Goal: Task Accomplishment & Management: Complete application form

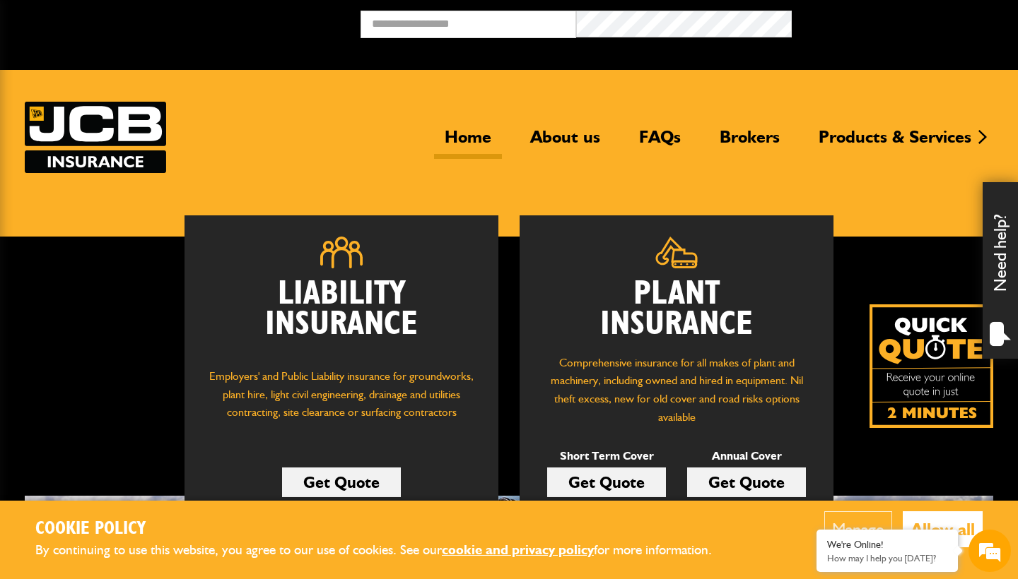
click at [720, 473] on link "Get Quote" at bounding box center [746, 483] width 119 height 30
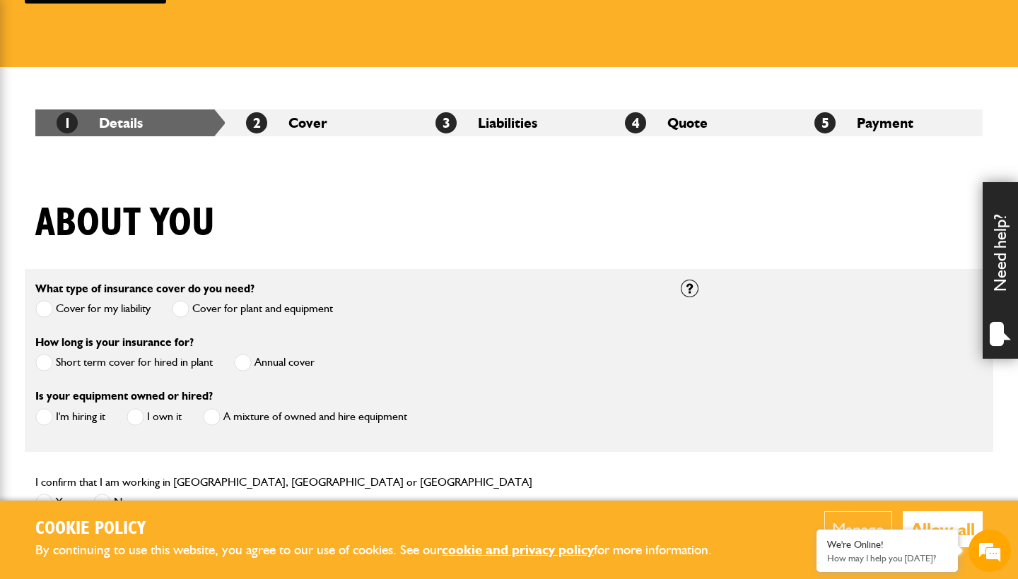
scroll to position [171, 0]
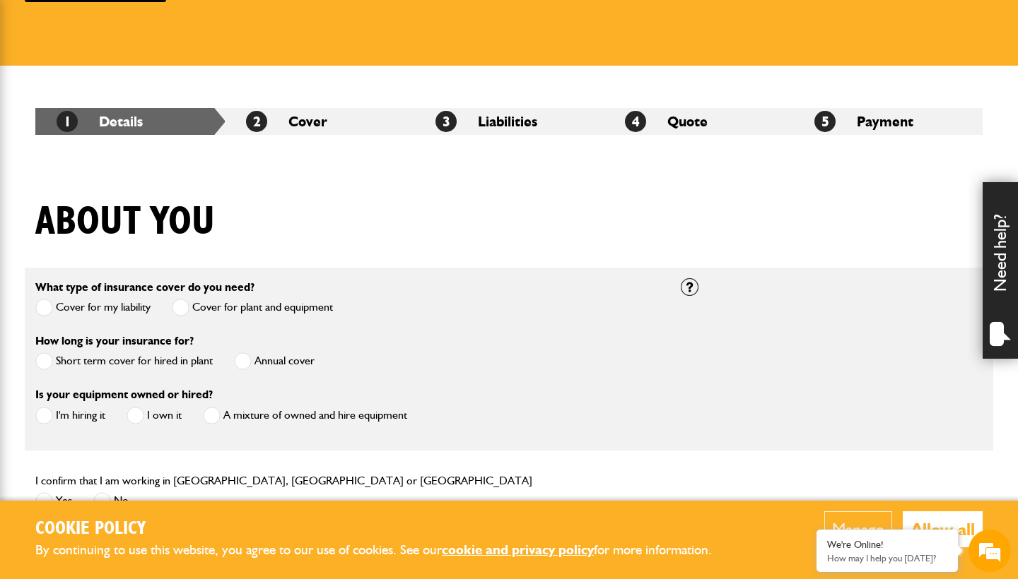
click at [249, 360] on span at bounding box center [243, 362] width 18 height 18
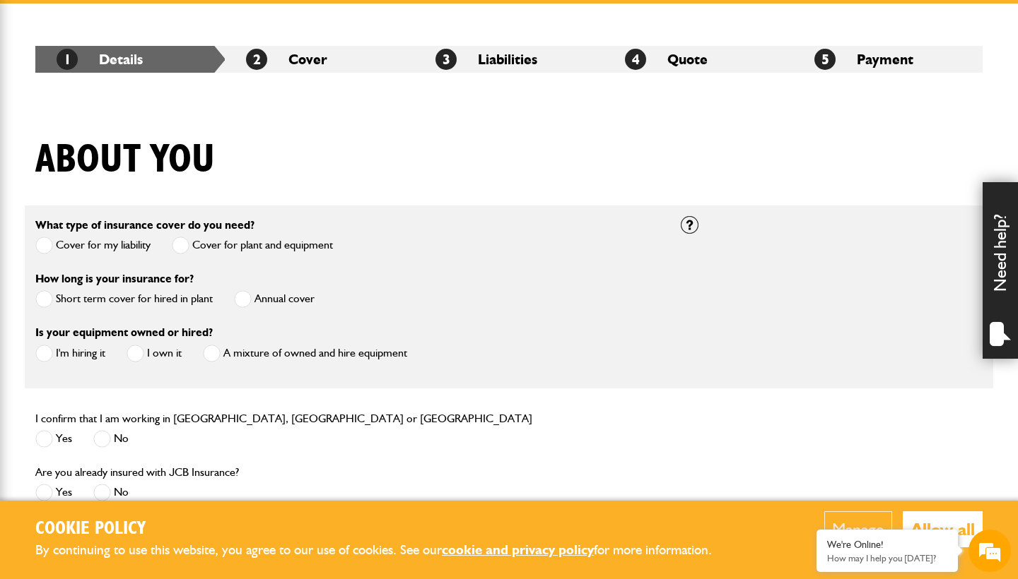
scroll to position [235, 0]
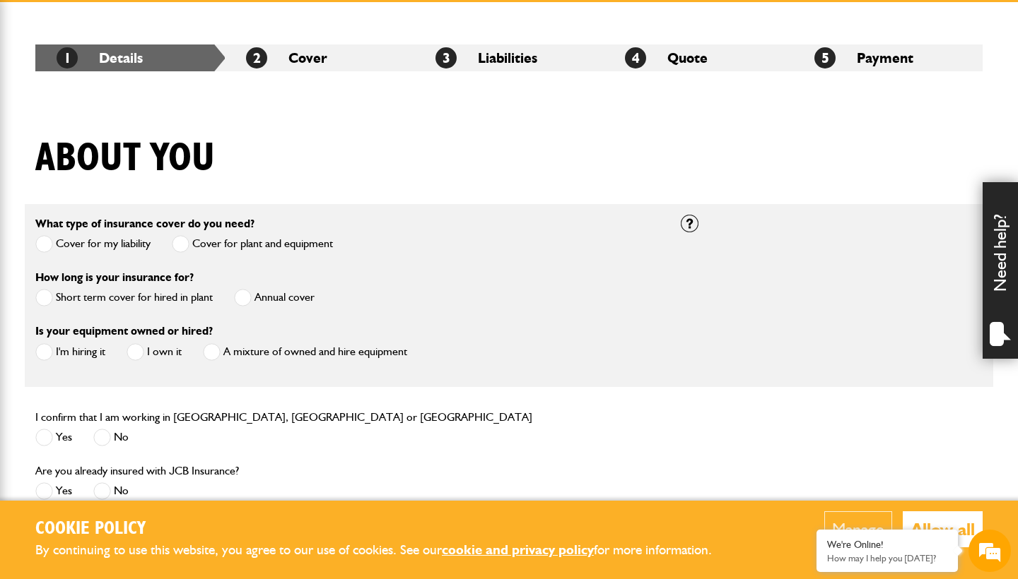
click at [94, 352] on label "I'm hiring it" at bounding box center [70, 352] width 70 height 18
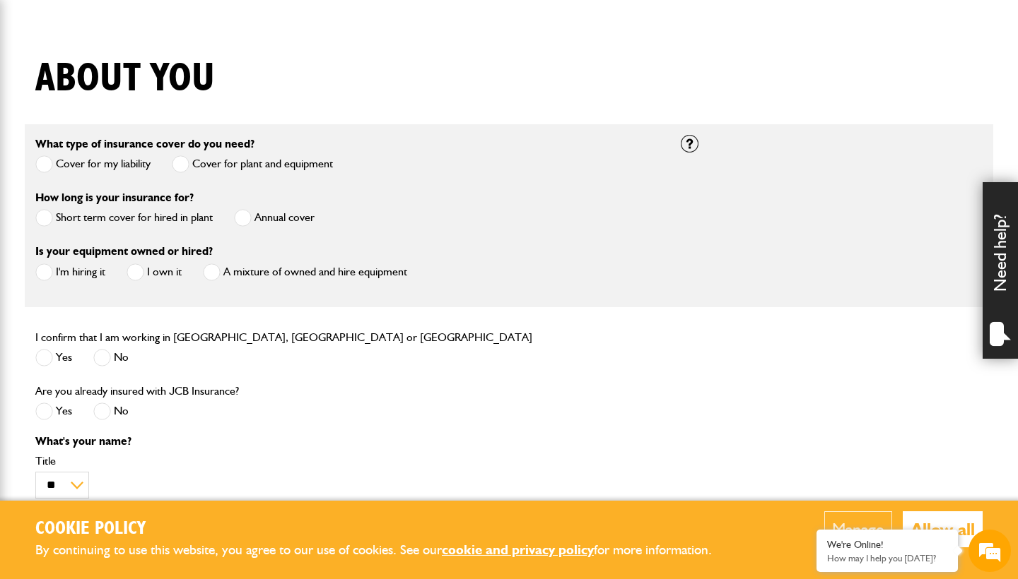
scroll to position [316, 0]
click at [60, 355] on label "Yes" at bounding box center [53, 357] width 37 height 18
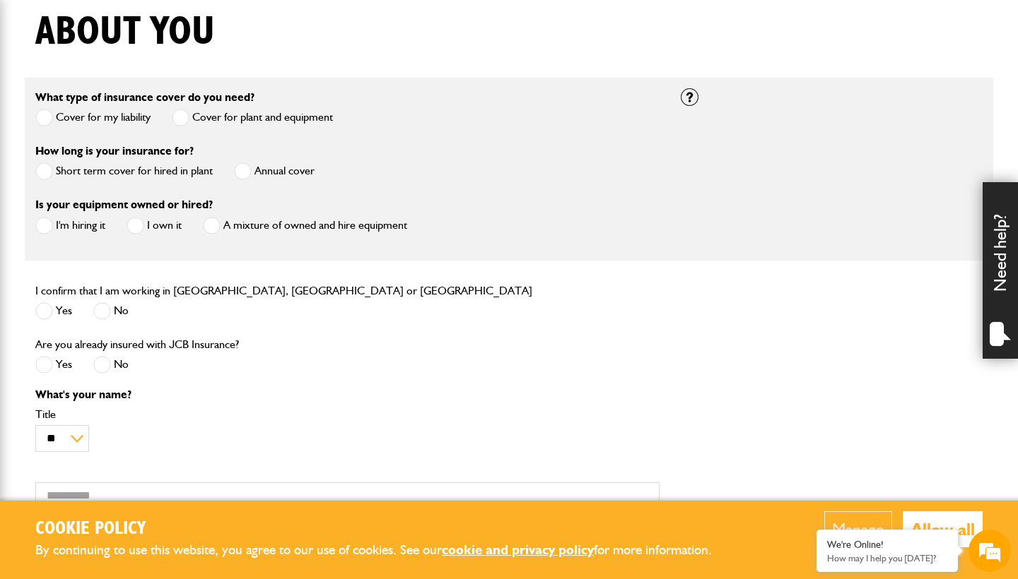
scroll to position [0, 0]
click at [96, 372] on span at bounding box center [102, 365] width 18 height 18
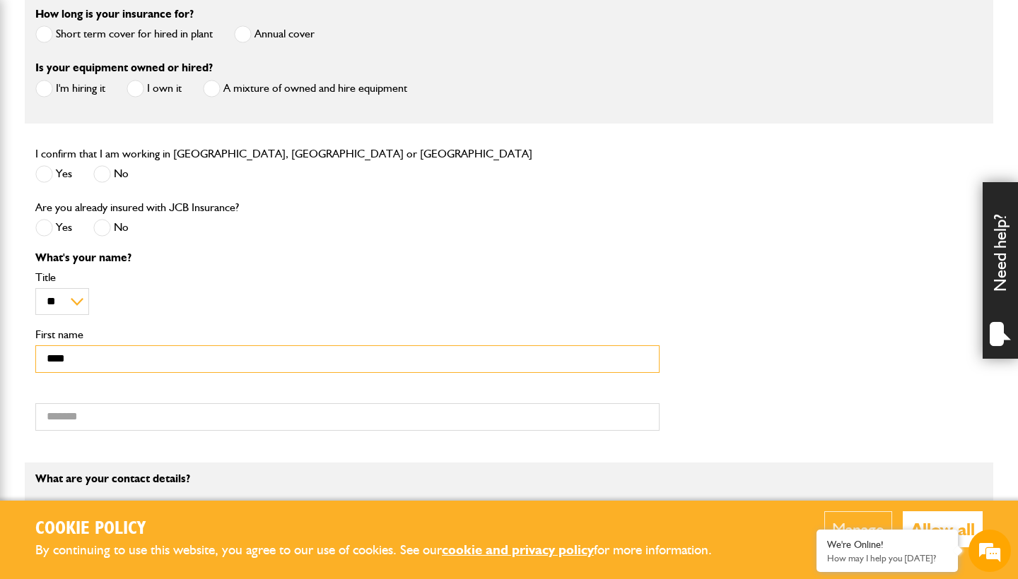
scroll to position [500, 0]
type input "****"
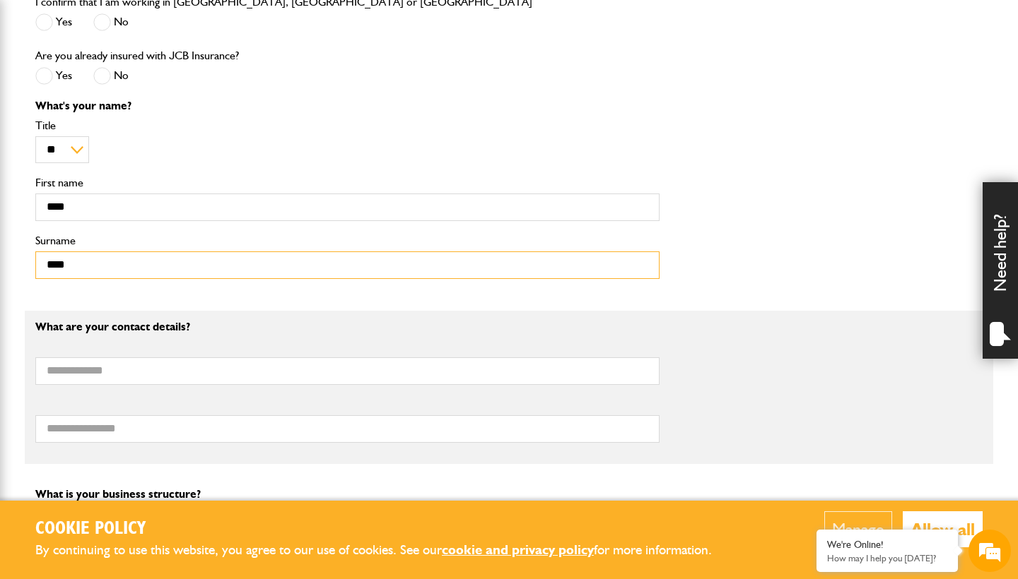
scroll to position [653, 0]
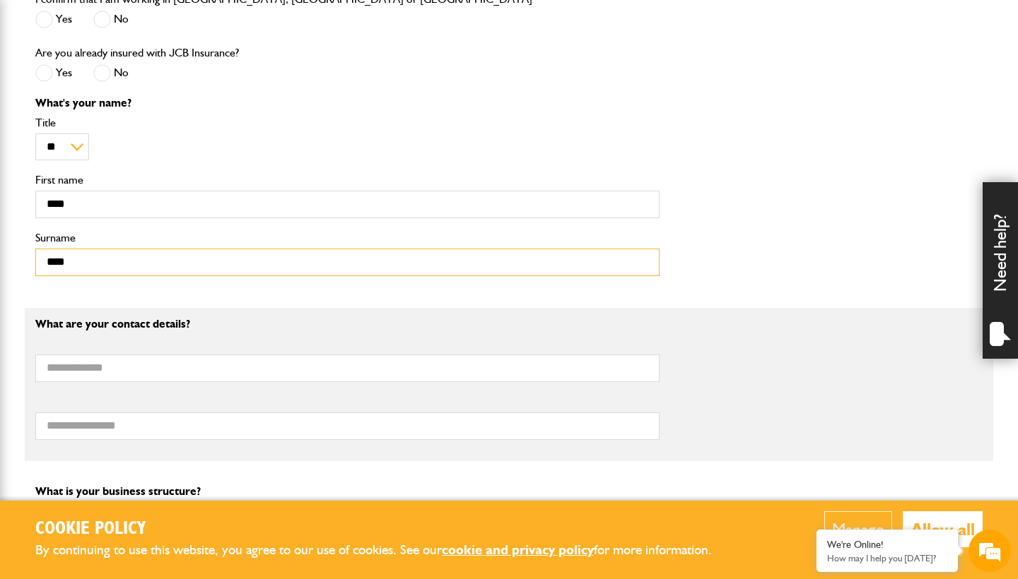
type input "****"
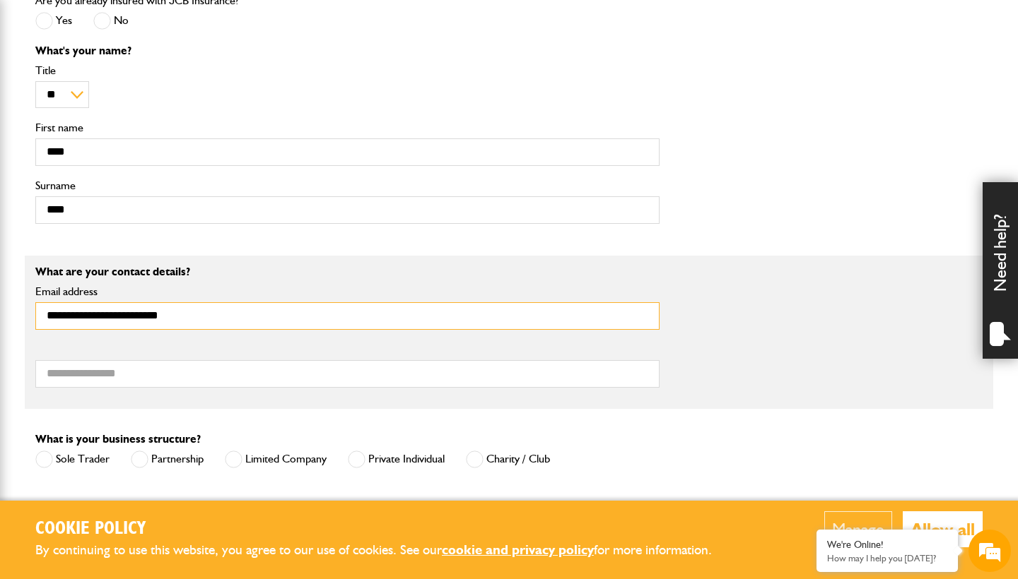
scroll to position [710, 0]
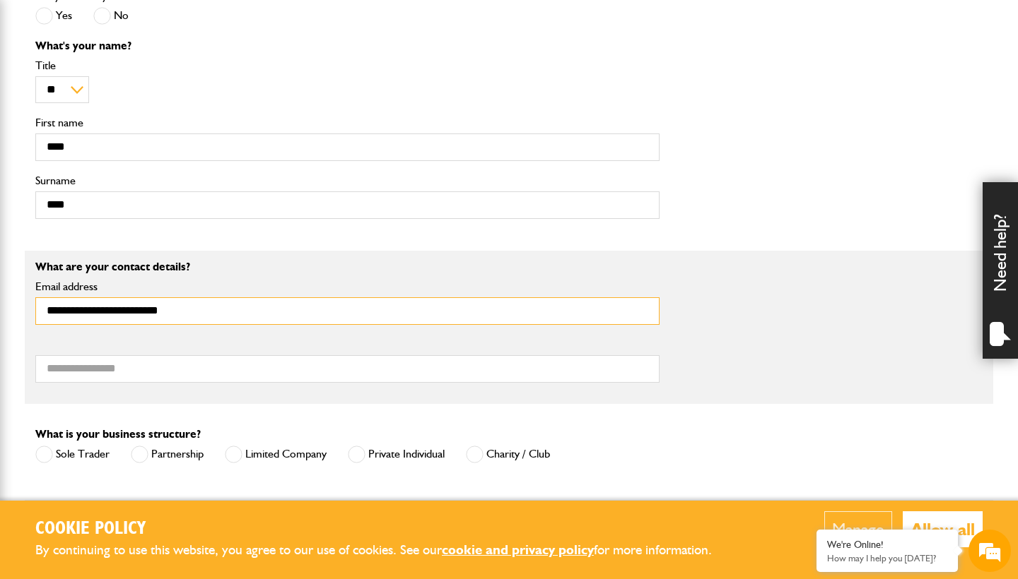
type input "**********"
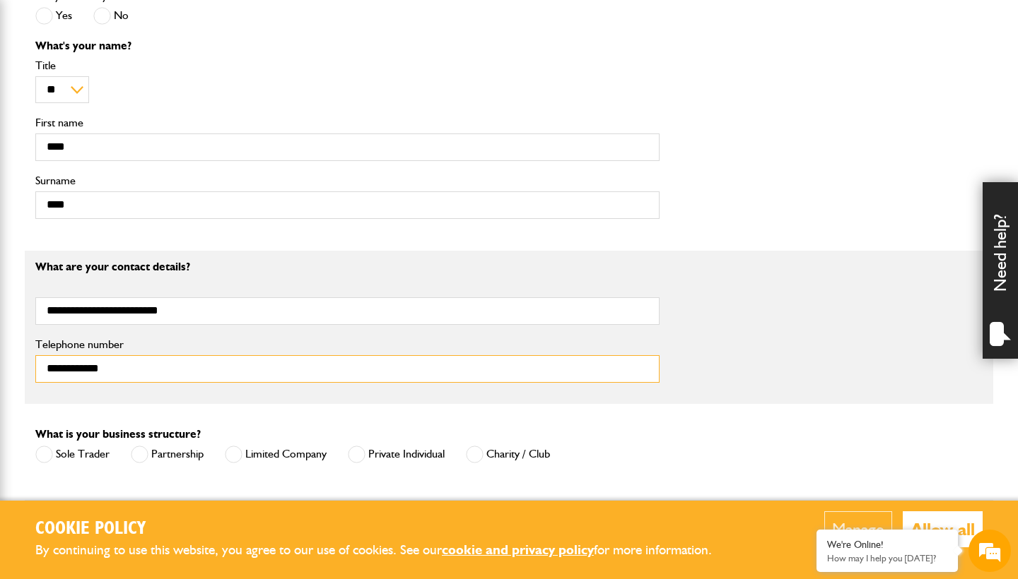
scroll to position [718, 0]
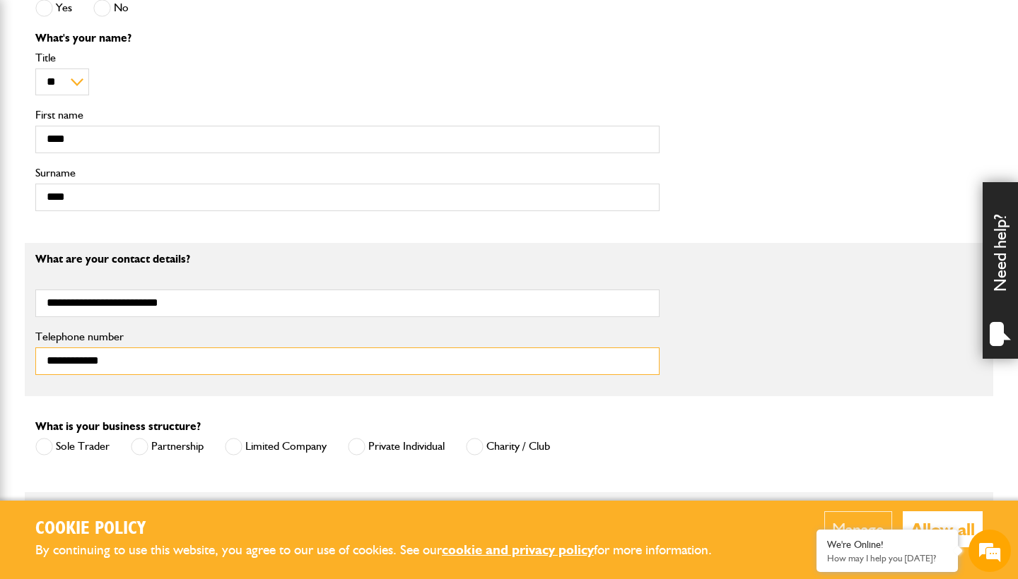
type input "**********"
click at [237, 447] on span at bounding box center [234, 447] width 18 height 18
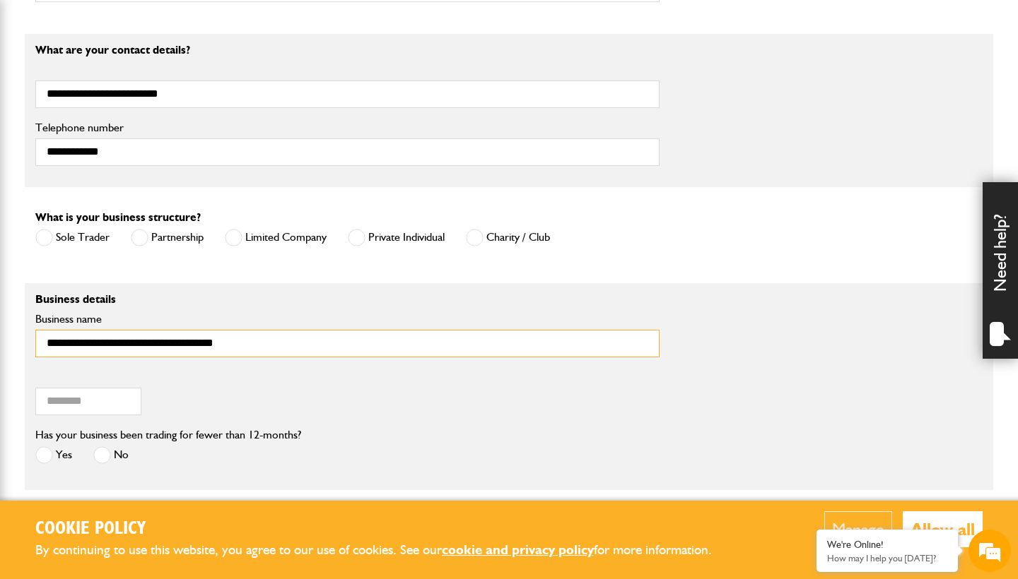
scroll to position [932, 0]
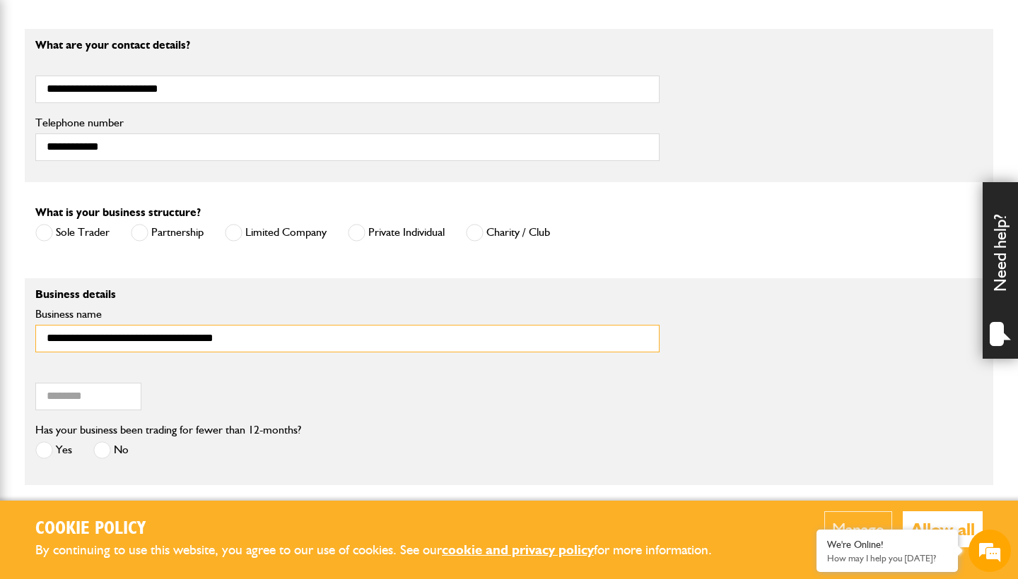
type input "**********"
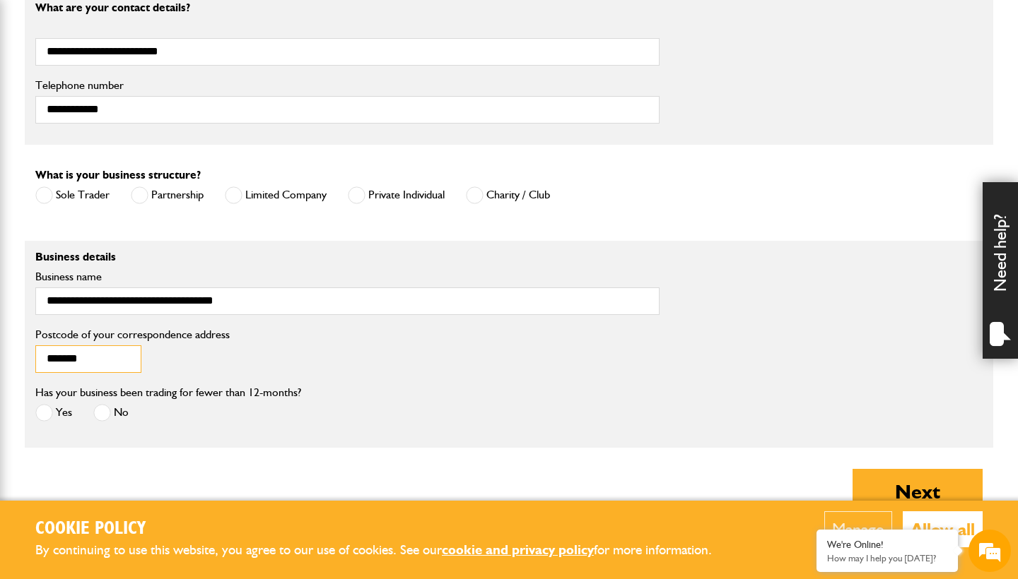
scroll to position [970, 0]
type input "*******"
click at [105, 411] on span at bounding box center [102, 413] width 18 height 18
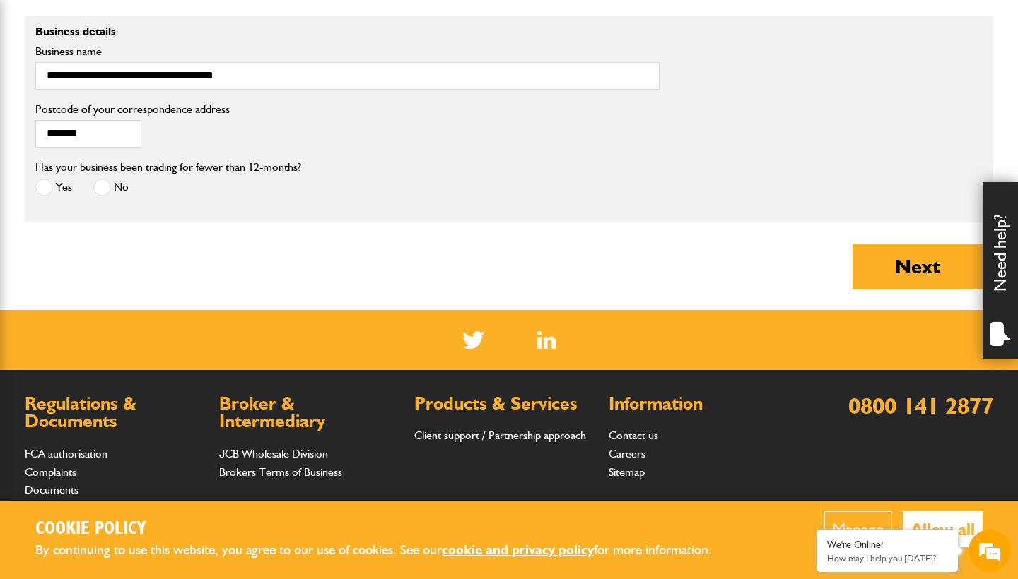
scroll to position [1208, 0]
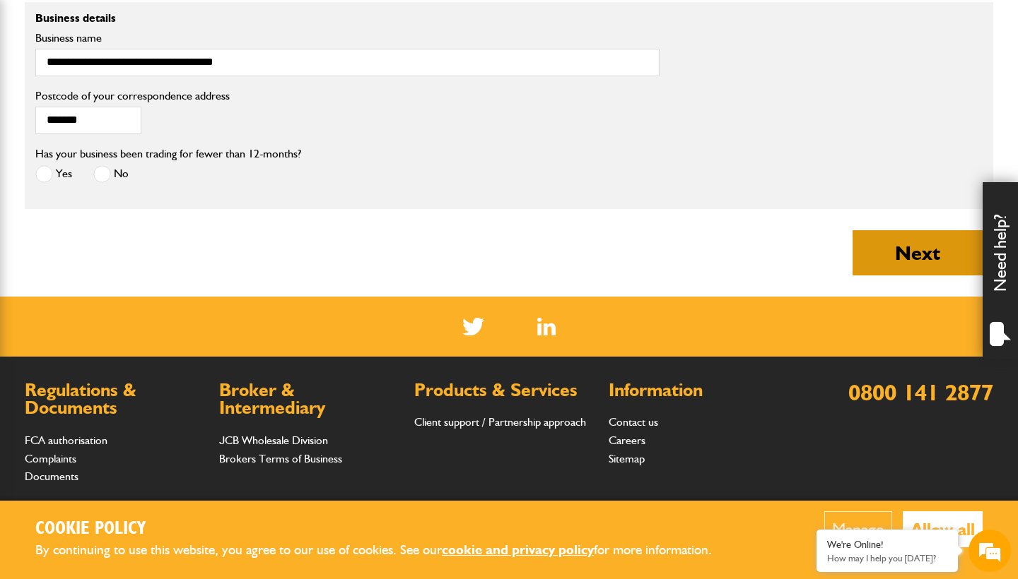
click at [943, 250] on button "Next" at bounding box center [917, 252] width 130 height 45
type input "**********"
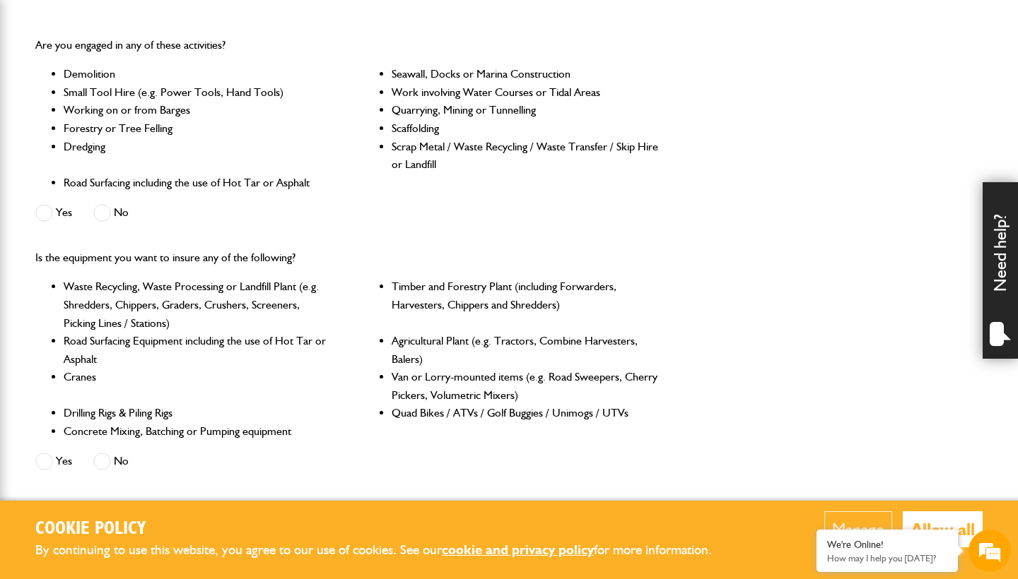
click at [109, 453] on span at bounding box center [102, 462] width 18 height 18
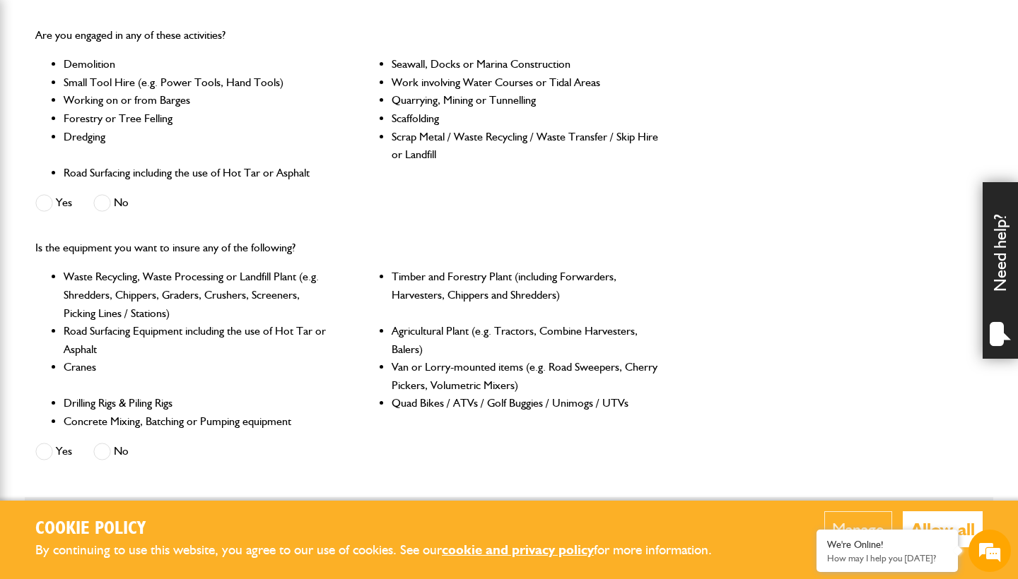
scroll to position [454, 0]
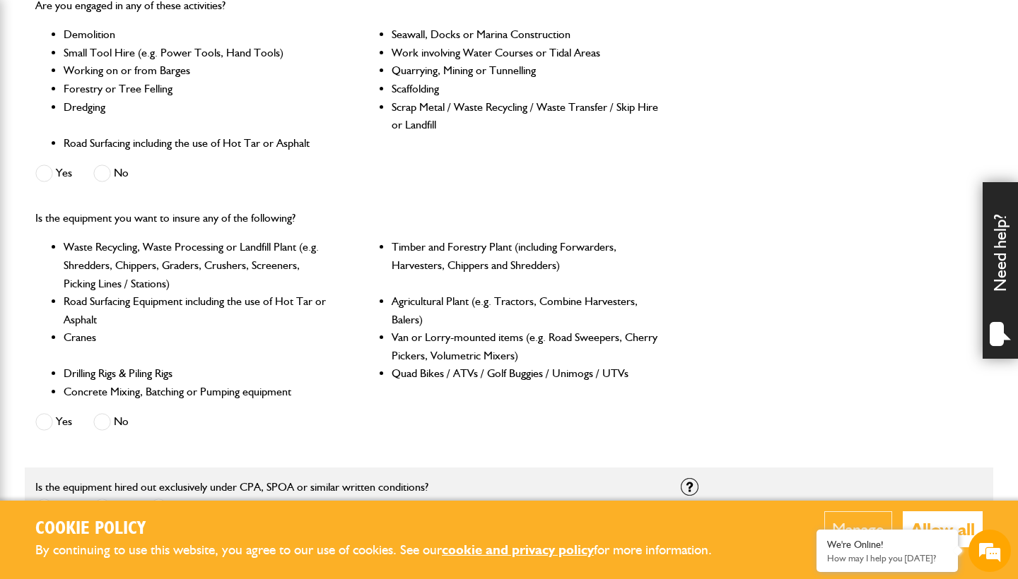
click at [43, 416] on span at bounding box center [44, 422] width 18 height 18
click at [49, 165] on span at bounding box center [44, 174] width 18 height 18
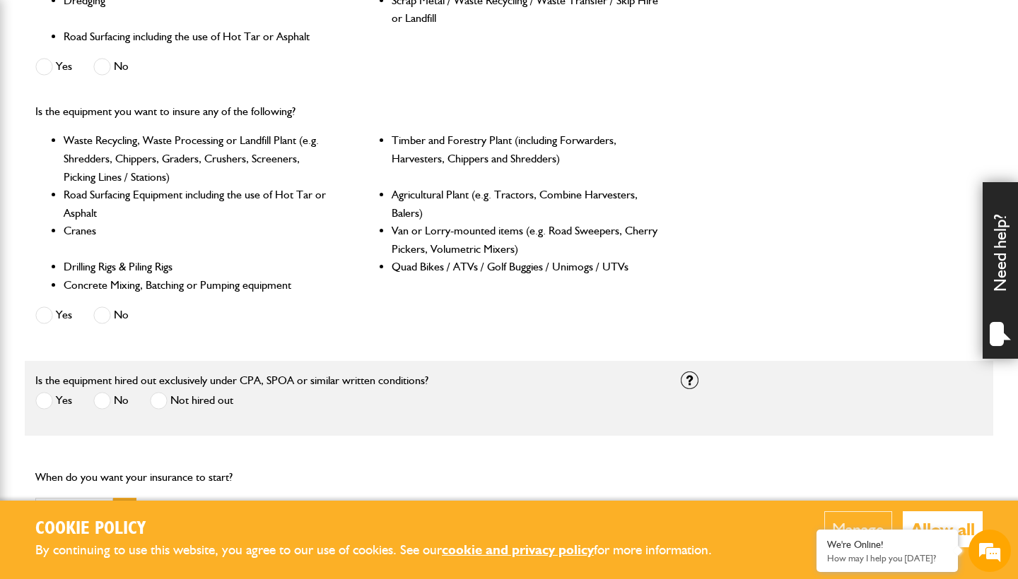
scroll to position [564, 0]
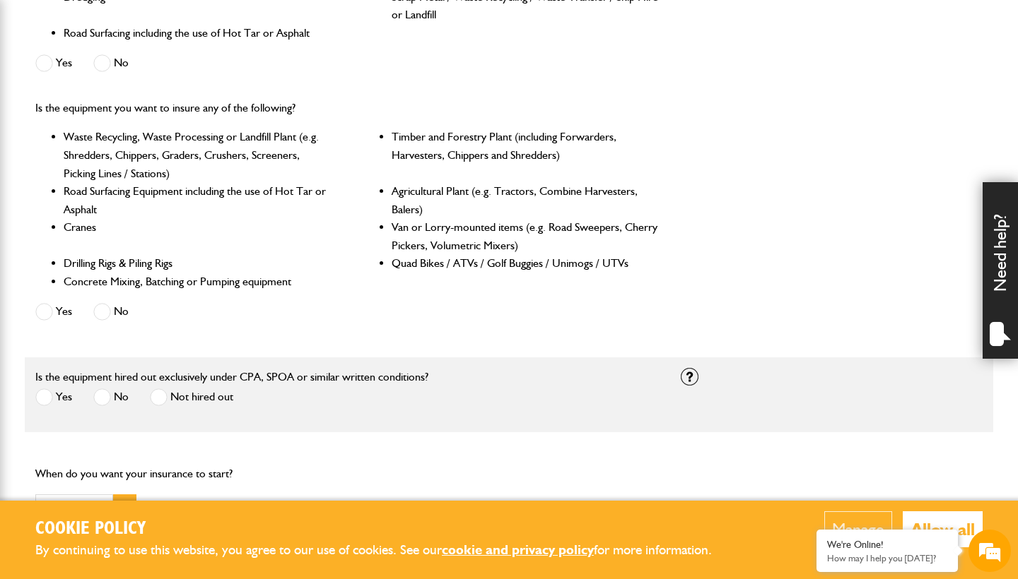
click at [55, 389] on label "Yes" at bounding box center [53, 398] width 37 height 18
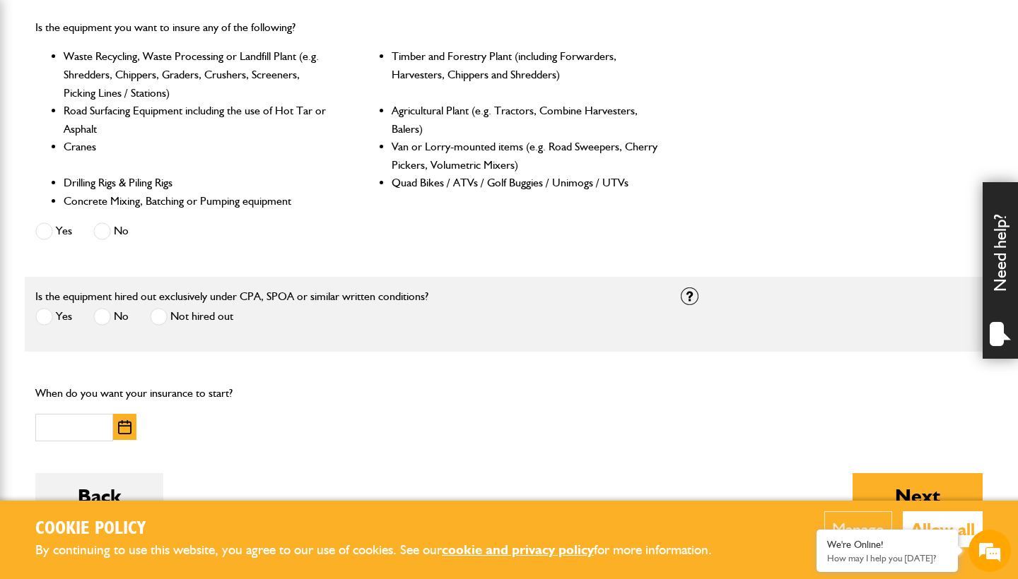
scroll to position [659, 0]
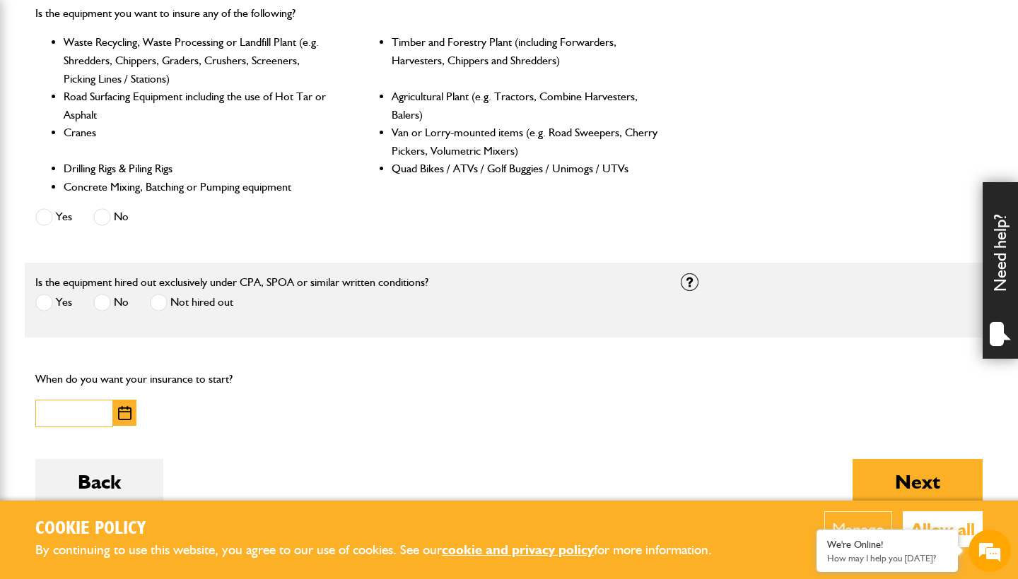
click at [61, 401] on input "text" at bounding box center [74, 414] width 78 height 28
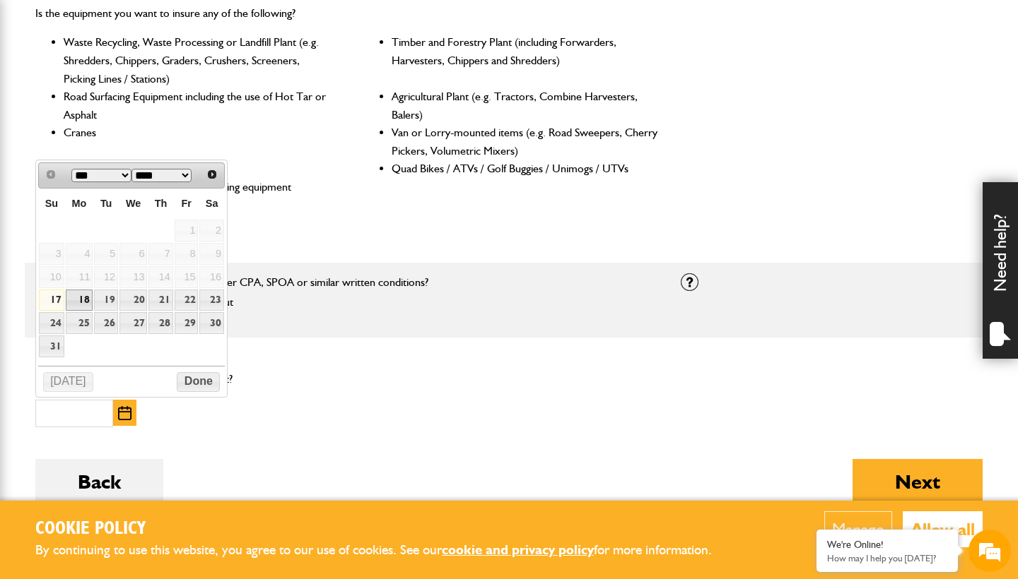
click at [76, 300] on link "18" at bounding box center [80, 301] width 28 height 22
type input "**********"
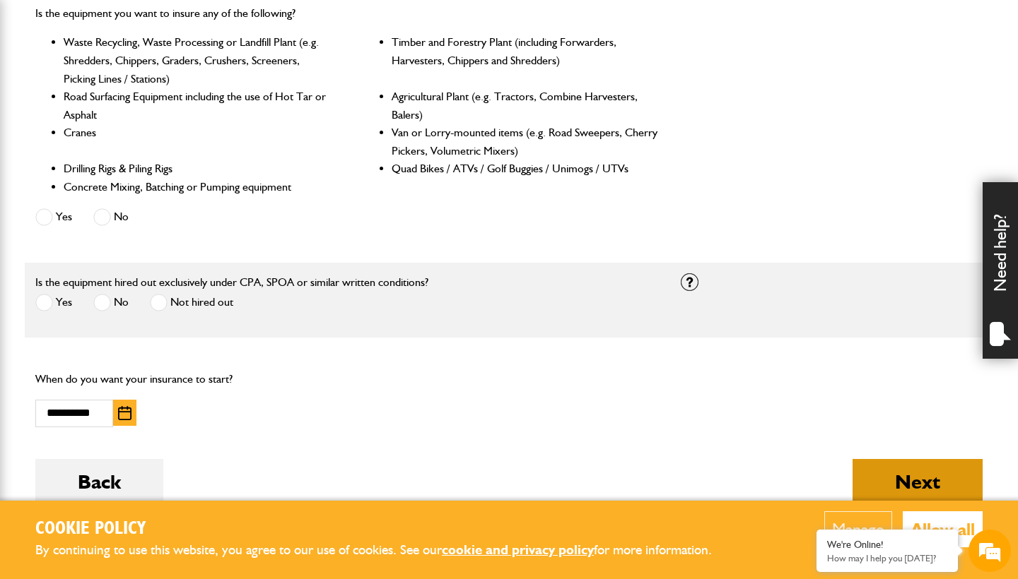
click at [878, 483] on button "Next" at bounding box center [917, 481] width 130 height 45
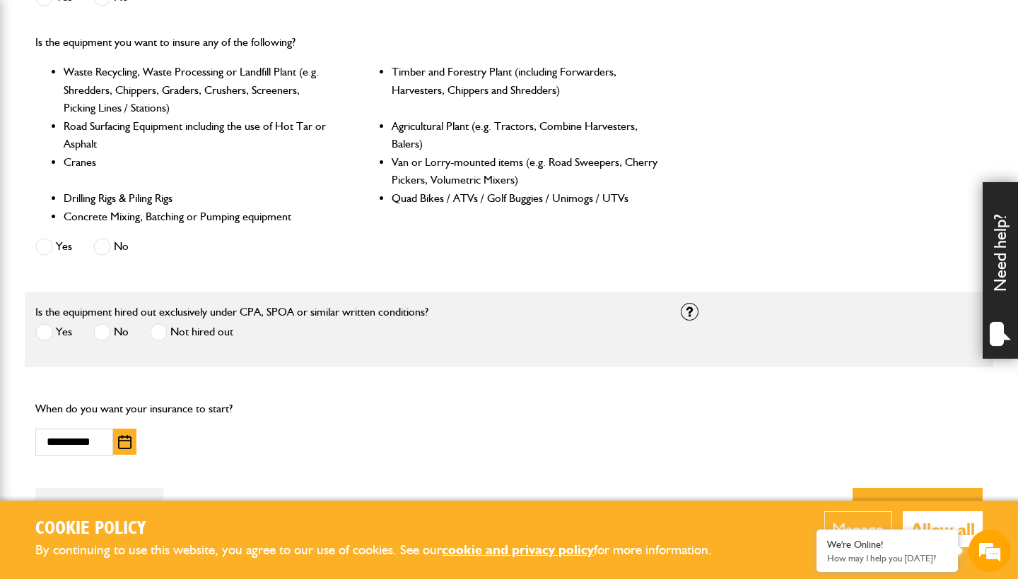
scroll to position [702, 0]
click at [113, 322] on label "No" at bounding box center [110, 331] width 35 height 18
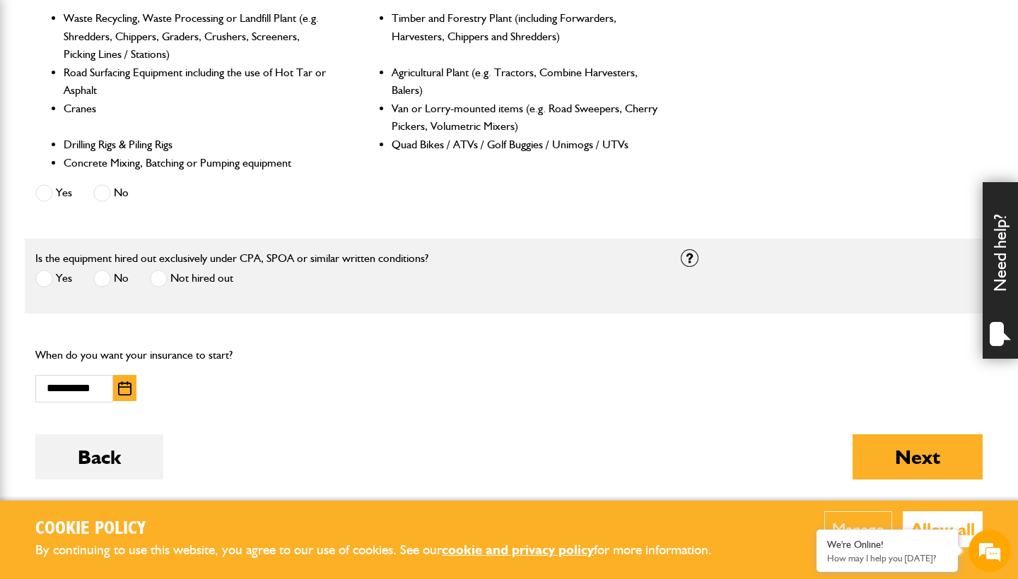
scroll to position [763, 0]
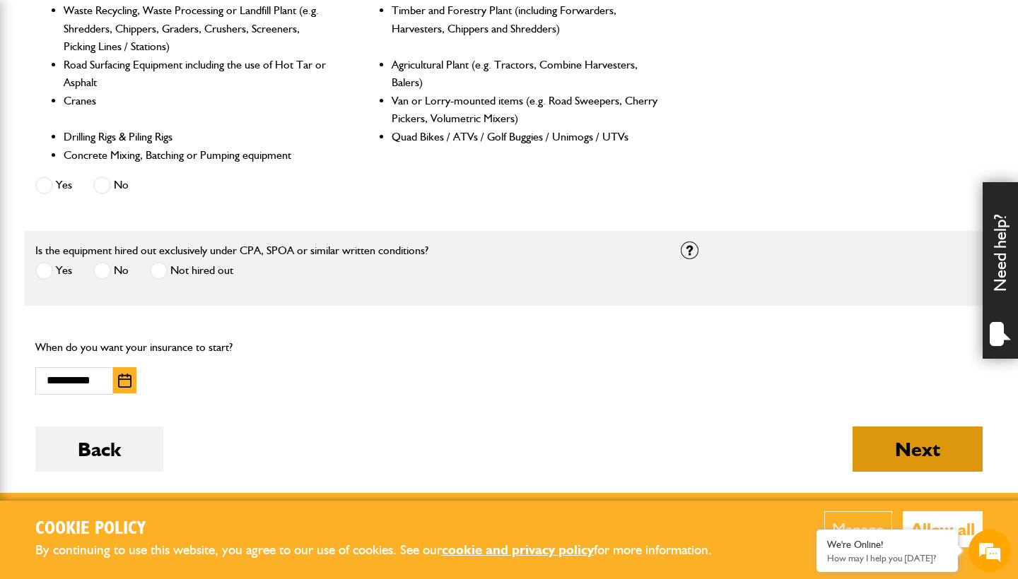
click at [871, 442] on button "Next" at bounding box center [917, 449] width 130 height 45
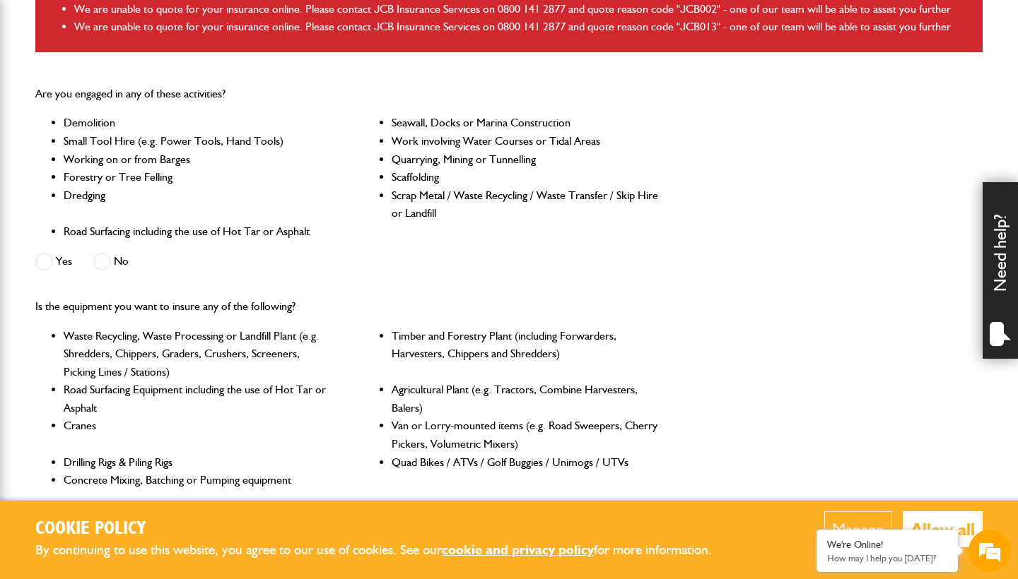
scroll to position [461, 0]
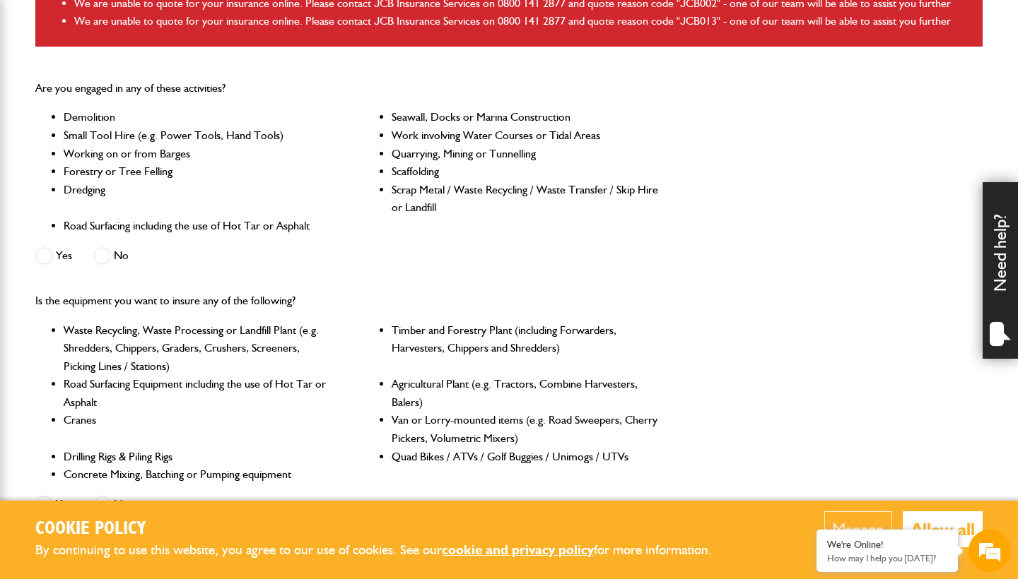
click at [115, 253] on label "No" at bounding box center [110, 256] width 35 height 18
click at [105, 496] on span at bounding box center [102, 505] width 18 height 18
click at [934, 518] on button "Allow all" at bounding box center [942, 530] width 80 height 36
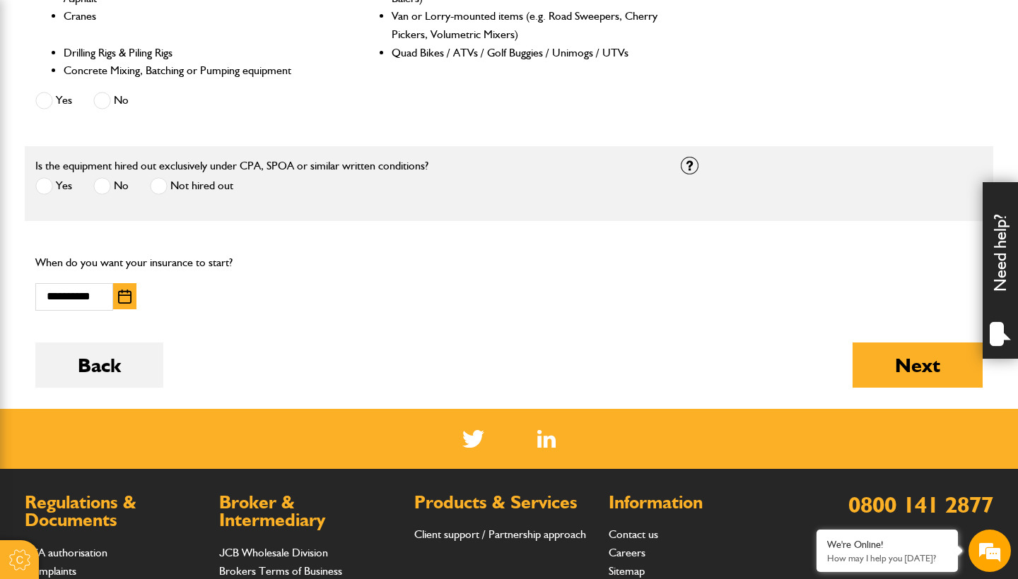
scroll to position [907, 0]
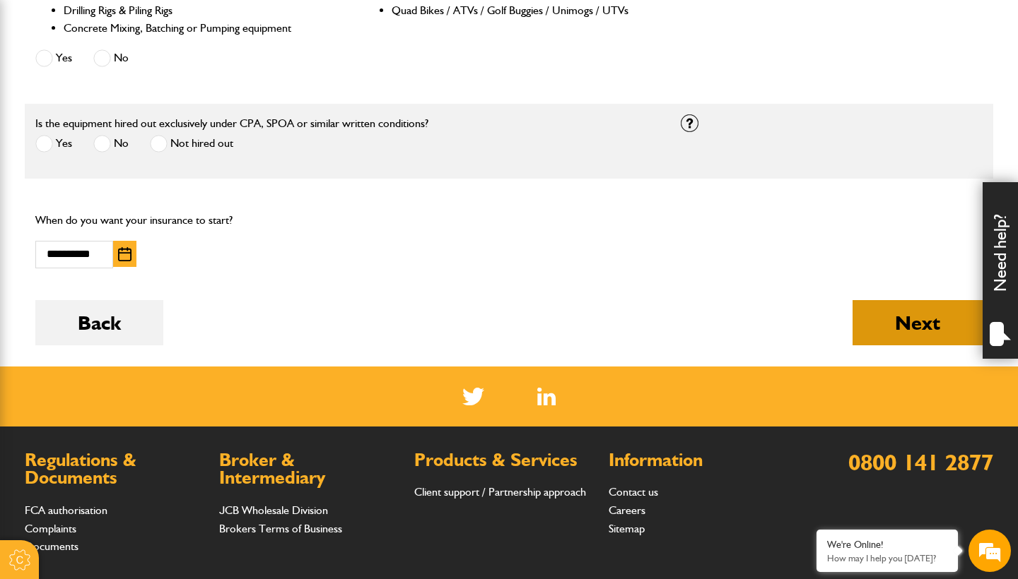
click at [893, 314] on button "Next" at bounding box center [917, 322] width 130 height 45
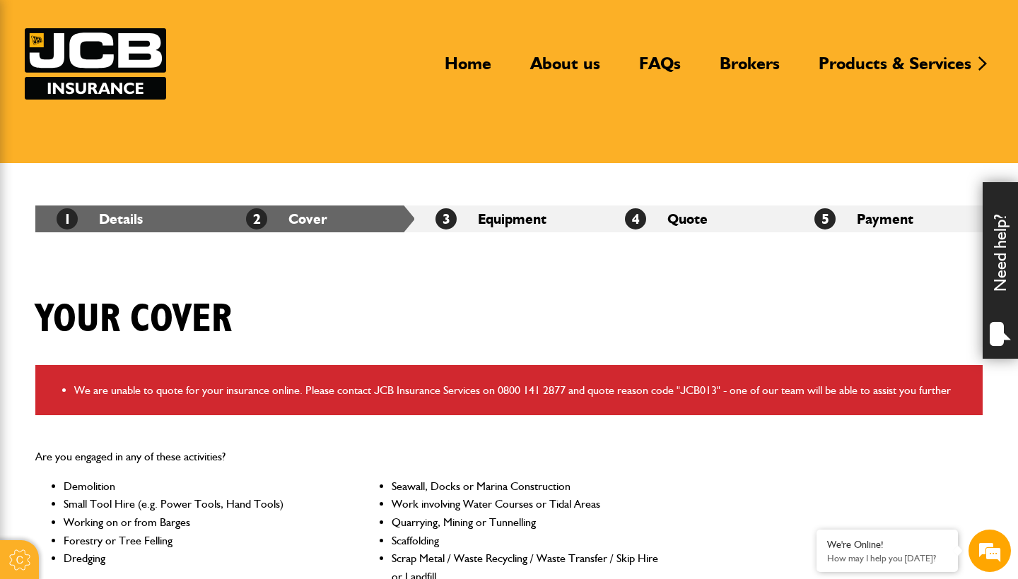
scroll to position [79, 0]
